Goal: Find specific page/section: Find specific page/section

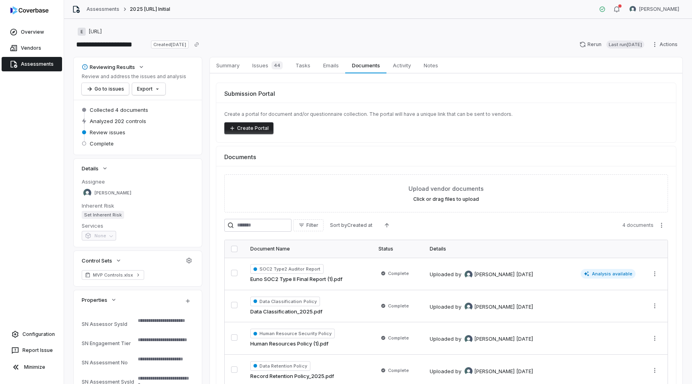
scroll to position [46, 0]
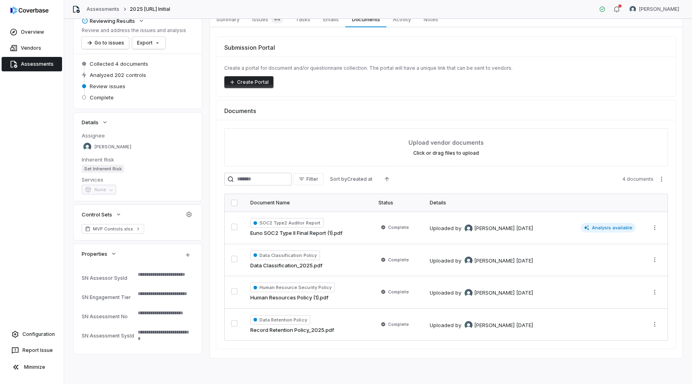
click at [40, 64] on link "Assessments" at bounding box center [32, 64] width 61 height 14
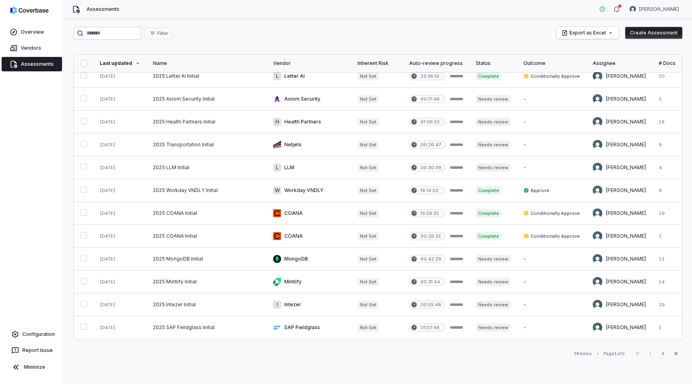
scroll to position [260, 0]
click at [294, 261] on link at bounding box center [309, 257] width 85 height 22
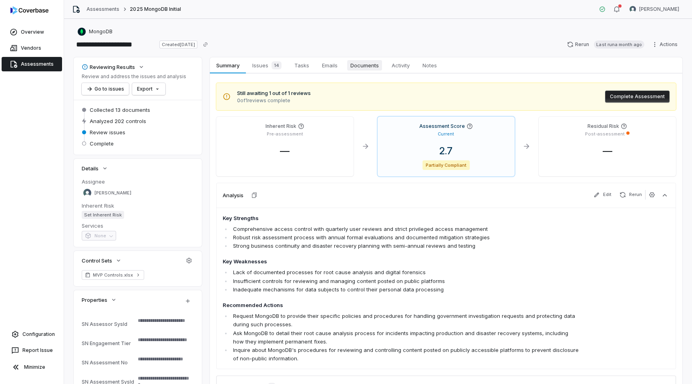
click at [369, 65] on span "Documents" at bounding box center [364, 65] width 35 height 10
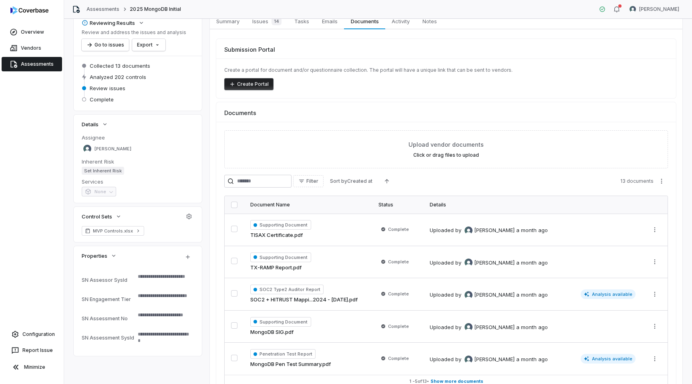
scroll to position [91, 0]
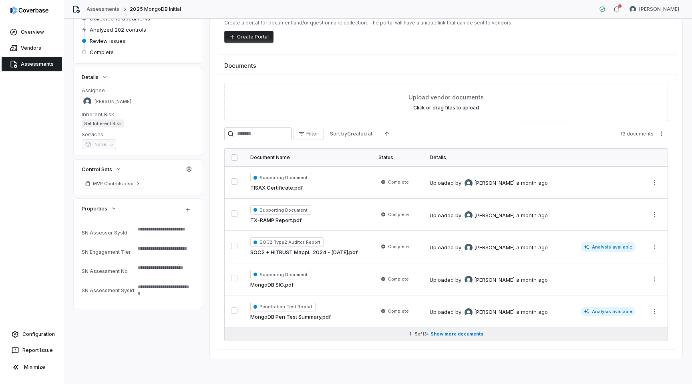
click at [464, 335] on span "Show more documents" at bounding box center [457, 334] width 53 height 6
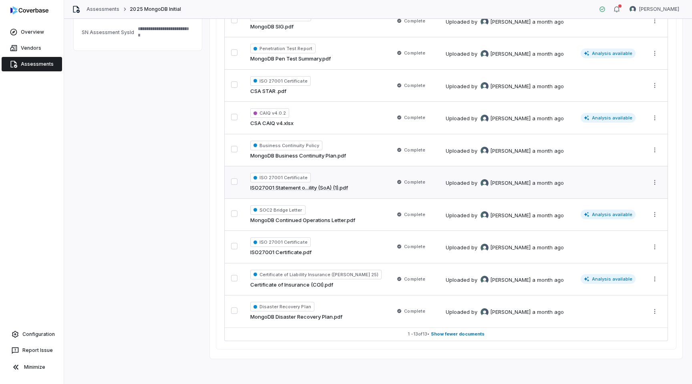
scroll to position [0, 0]
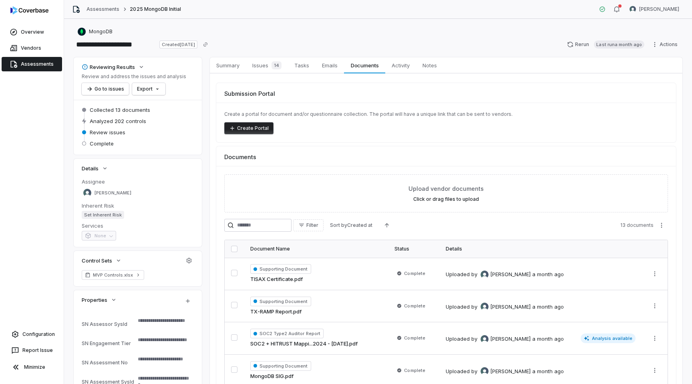
type textarea "*"
